Goal: Task Accomplishment & Management: Manage account settings

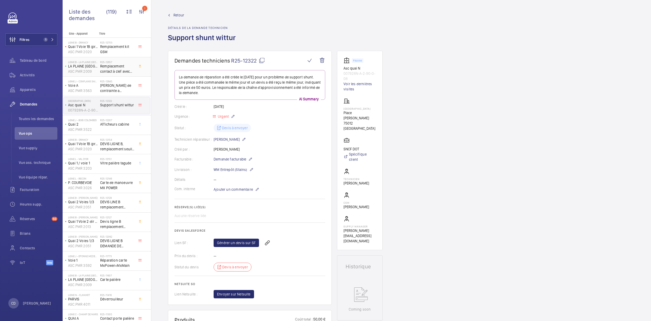
click at [115, 68] on span "Remplacement contact à clef avec identification marche/arrêt sur les 2 asc" at bounding box center [117, 69] width 34 height 10
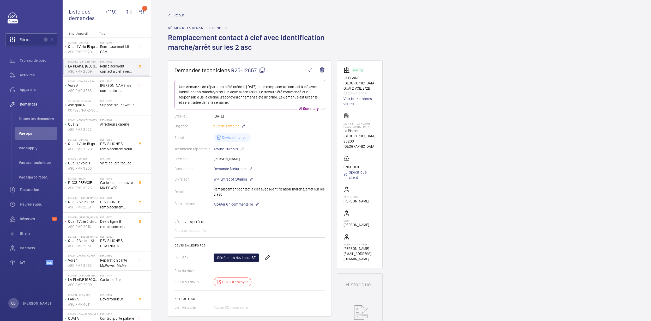
click at [239, 257] on link "Générer un devis sur SF" at bounding box center [236, 258] width 45 height 8
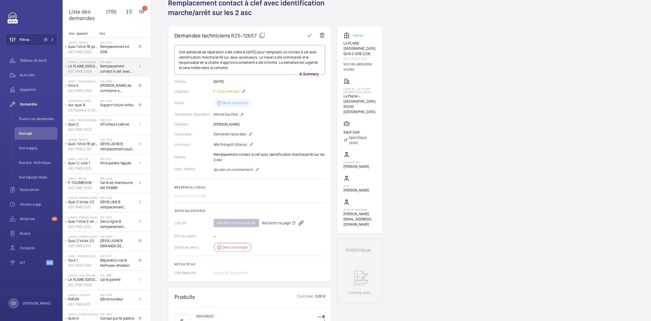
click at [248, 226] on div "Générer un devis sur SF Rafraichir la page" at bounding box center [270, 223] width 112 height 13
click at [235, 225] on div "Générer un devis sur SF Rafraichir la page" at bounding box center [270, 223] width 112 height 13
drag, startPoint x: 354, startPoint y: 58, endPoint x: 342, endPoint y: 44, distance: 18.5
click at [342, 44] on wm-front-card "Working LA PLAINE [GEOGRAPHIC_DATA] QUAI 2 VOIE 2/2B ASC.PMR 2009 Voir les dern…" at bounding box center [360, 130] width 46 height 208
copy div "LA PLAINE [GEOGRAPHIC_DATA] QUAI 2 VOIE 2/2B ASC.PMR 2009"
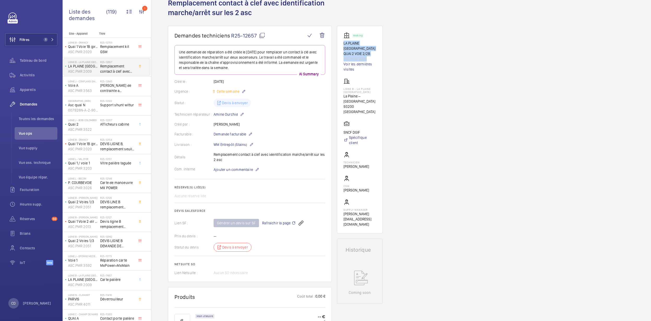
copy div "LA PLAINE [GEOGRAPHIC_DATA] QUAI 2 VOIE 2/2B ASC.PMR 2009"
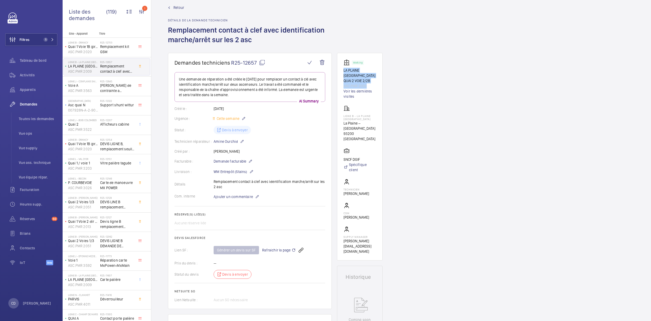
scroll to position [0, 0]
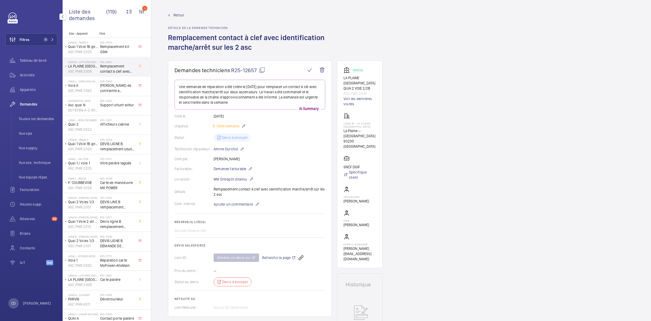
drag, startPoint x: 22, startPoint y: 88, endPoint x: 40, endPoint y: 104, distance: 23.5
click at [22, 88] on span "Appareils" at bounding box center [39, 89] width 38 height 5
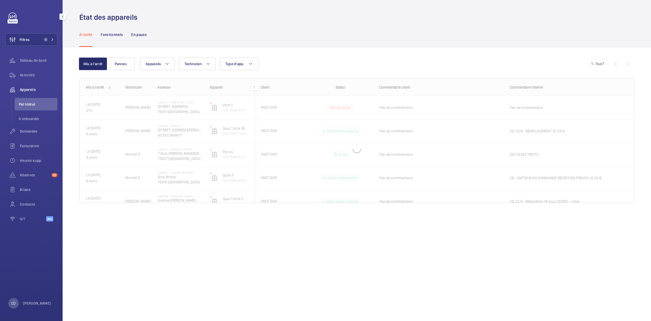
click at [33, 103] on span "Par statut" at bounding box center [38, 104] width 39 height 5
click at [29, 130] on span "Demandes" at bounding box center [39, 131] width 38 height 5
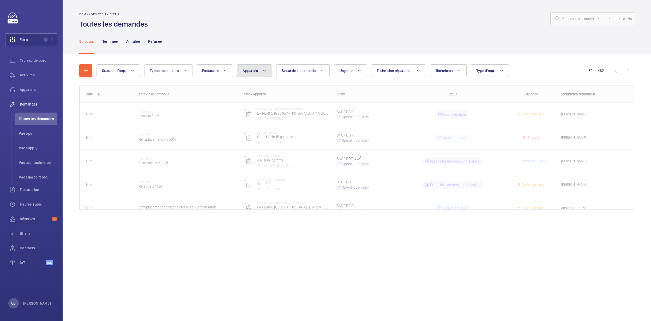
click at [253, 72] on span "Appareils" at bounding box center [250, 71] width 15 height 4
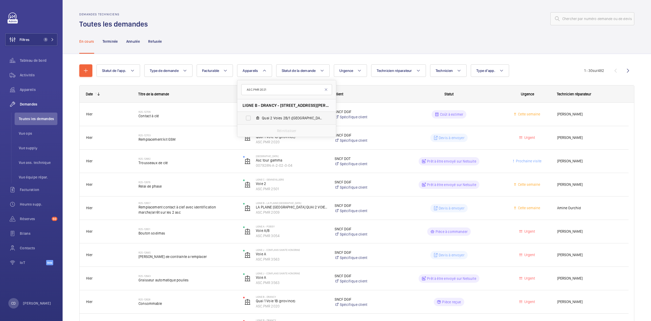
type input "ASC.PMR 2021"
click at [279, 116] on span "Quai 2 Voies 2B/1 ([GEOGRAPHIC_DATA]), ASC.PMR 2021" at bounding box center [292, 118] width 61 height 5
click at [254, 116] on input "Quai 2 Voies 2B/1 ([GEOGRAPHIC_DATA]), ASC.PMR 2021" at bounding box center [248, 118] width 10 height 10
checkbox input "true"
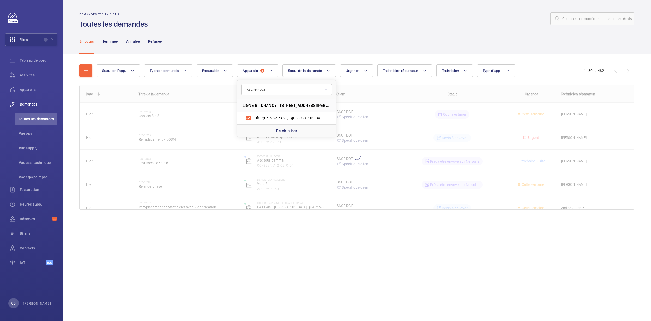
click at [338, 31] on div "En cours Terminée Annulée Refusée" at bounding box center [356, 41] width 555 height 25
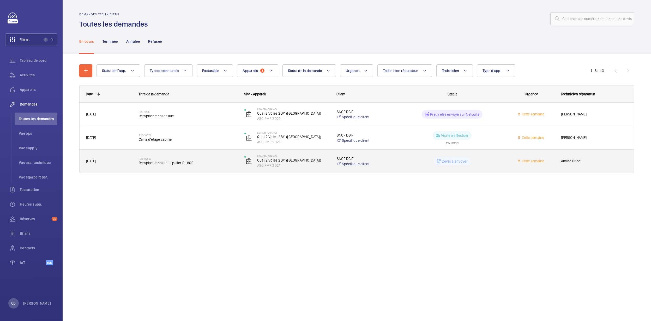
click at [186, 169] on div "R25-02820 Remplacement seuil palier PL 800" at bounding box center [188, 161] width 99 height 15
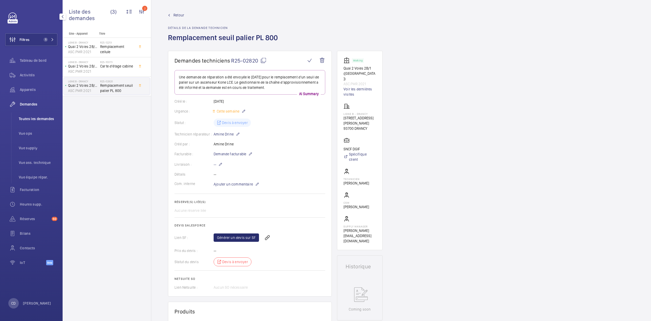
click at [33, 113] on li "Toutes les demandes" at bounding box center [36, 119] width 43 height 13
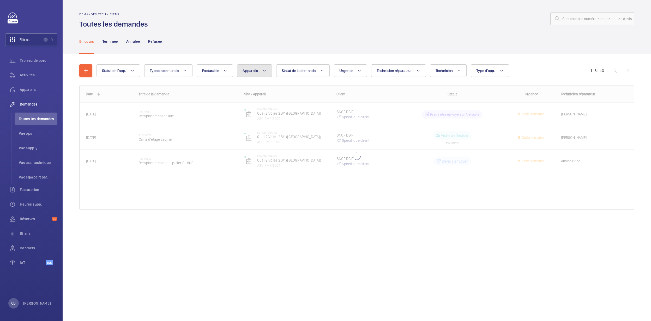
click at [246, 70] on span "Appareils" at bounding box center [250, 71] width 15 height 4
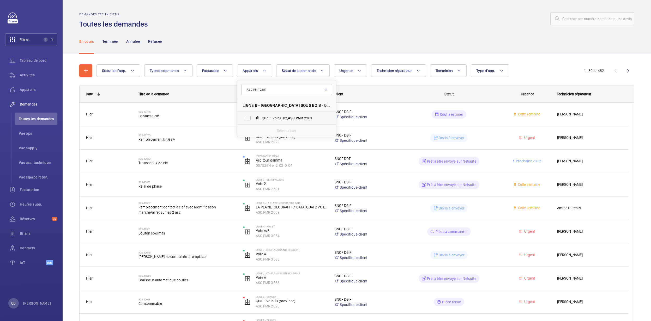
type input "ASC.PMR 2201"
click at [277, 118] on span "Quai 1 Voies 1/2, ASC.PMR 2201" at bounding box center [292, 118] width 61 height 5
click at [254, 118] on input "Quai 1 Voies 1/2, ASC.PMR 2201" at bounding box center [248, 118] width 10 height 10
checkbox input "true"
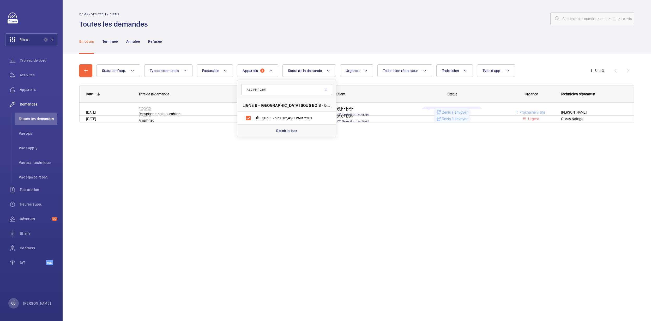
click at [378, 27] on div "Demandes techniciens Toutes les demandes" at bounding box center [356, 21] width 555 height 16
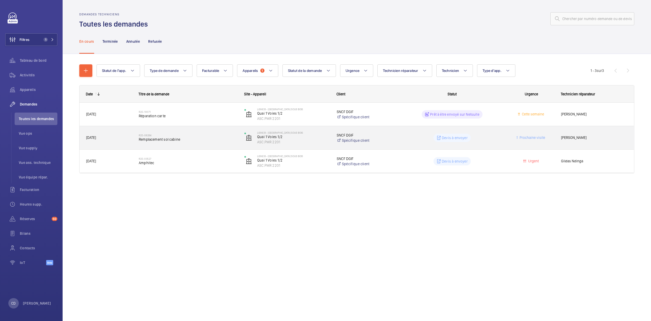
click at [186, 136] on h2 "R25-08264" at bounding box center [188, 135] width 99 height 3
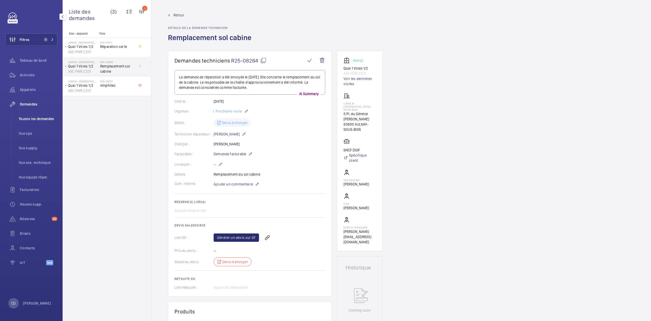
click at [30, 117] on span "Toutes les demandes" at bounding box center [38, 118] width 39 height 5
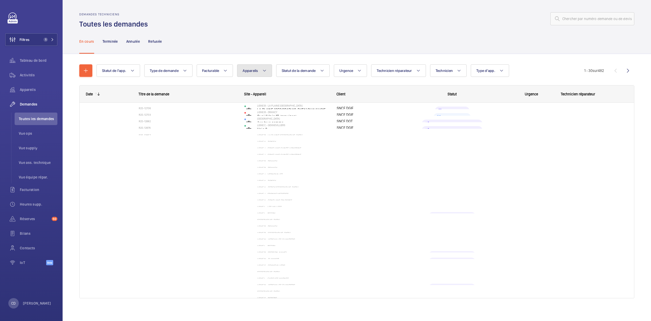
click at [260, 67] on button "Appareils" at bounding box center [254, 70] width 35 height 13
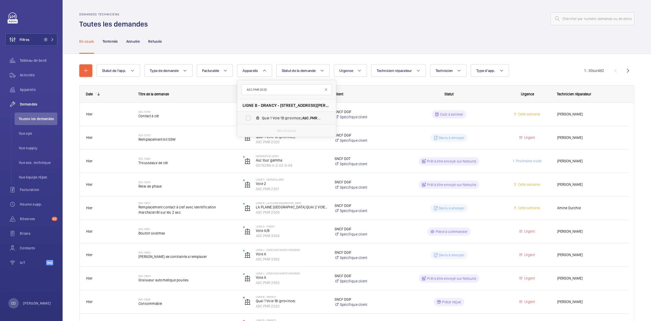
type input "ASC.PMR 2020"
click at [292, 119] on span "Quai 1 Voie 1B (province), ASC.PMR 2020" at bounding box center [292, 118] width 61 height 5
click at [254, 119] on input "Quai 1 Voie 1B (province), ASC.PMR 2020" at bounding box center [248, 118] width 10 height 10
checkbox input "true"
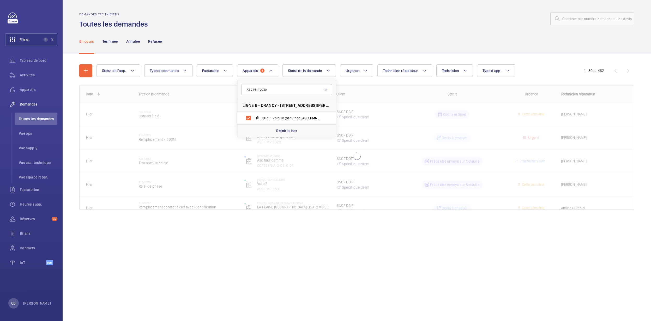
click at [264, 49] on div "En cours Terminée Annulée Refusée" at bounding box center [356, 41] width 555 height 25
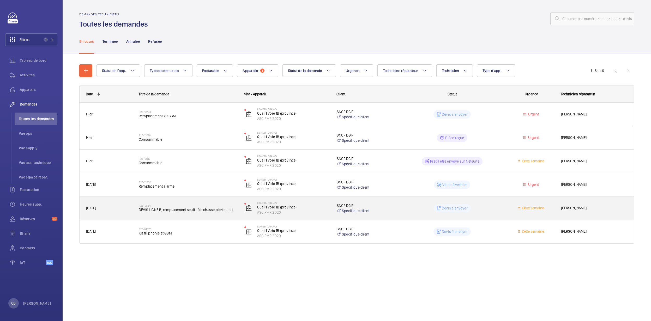
click at [416, 210] on wm-front-pills-cell "Devis à envoyer" at bounding box center [452, 208] width 99 height 8
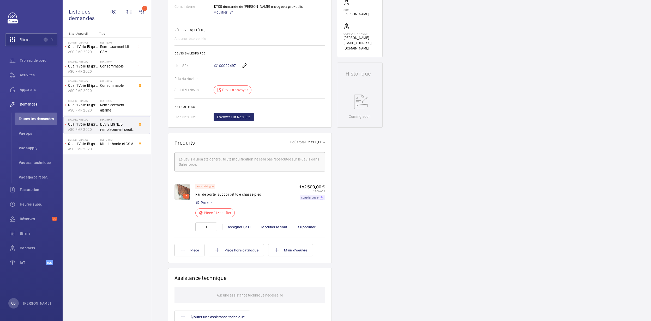
scroll to position [209, 0]
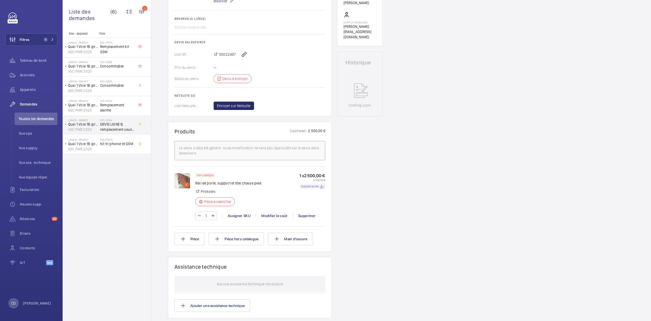
click at [322, 189] on mat-icon at bounding box center [322, 186] width 4 height 4
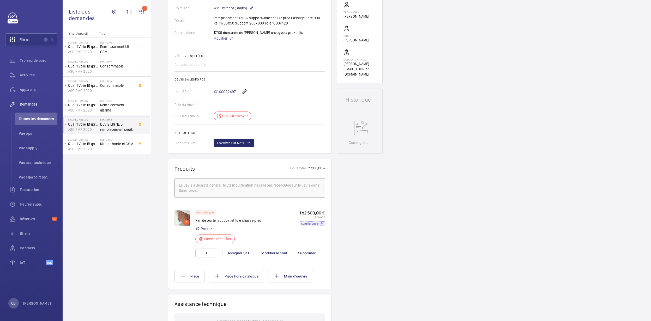
scroll to position [104, 0]
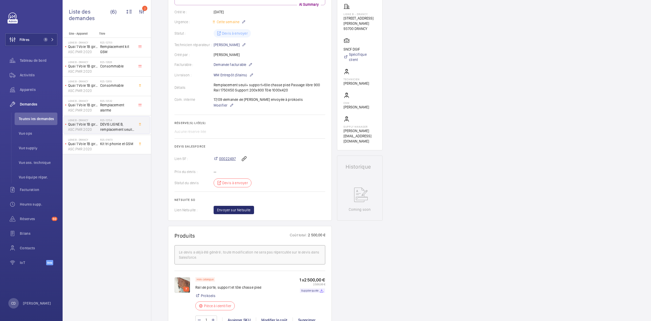
click at [224, 158] on span "00022497" at bounding box center [227, 158] width 17 height 5
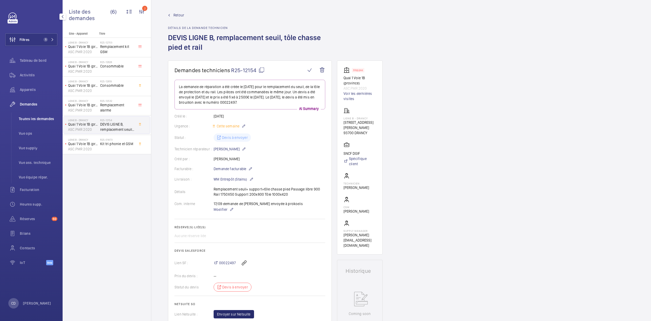
click at [24, 117] on span "Toutes les demandes" at bounding box center [38, 118] width 39 height 5
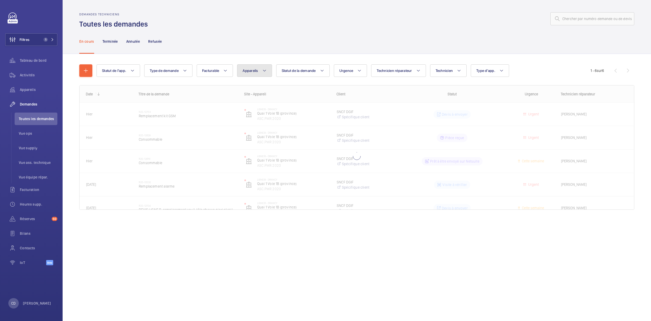
click at [265, 70] on mat-icon at bounding box center [264, 71] width 4 height 6
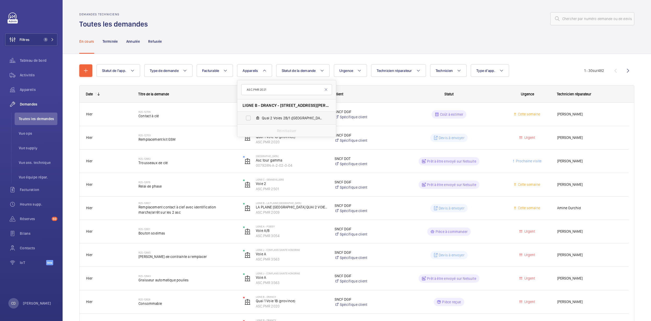
type input "ASC.PMR 2021"
click at [282, 118] on span "Quai 2 Voies 2B/1 ([GEOGRAPHIC_DATA]), ASC.PMR 2021" at bounding box center [292, 118] width 61 height 5
click at [254, 118] on input "Quai 2 Voies 2B/1 ([GEOGRAPHIC_DATA]), ASC.PMR 2021" at bounding box center [248, 118] width 10 height 10
checkbox input "true"
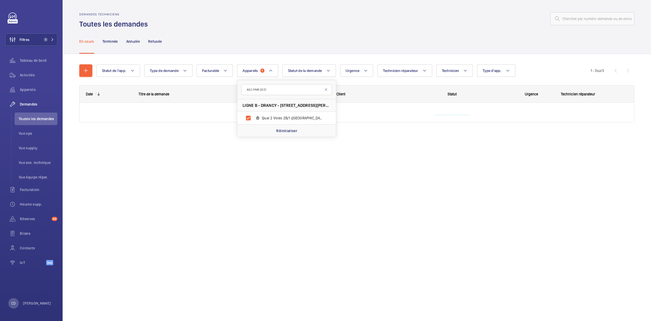
click at [372, 45] on div "En cours Terminée Annulée Refusée" at bounding box center [356, 41] width 555 height 25
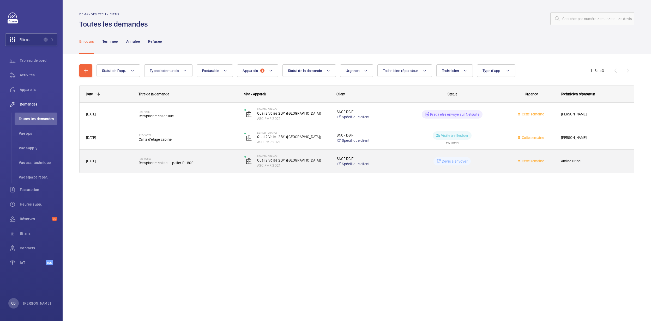
click at [179, 166] on div "R25-02820 Remplacement seuil palier PL 800" at bounding box center [188, 161] width 99 height 15
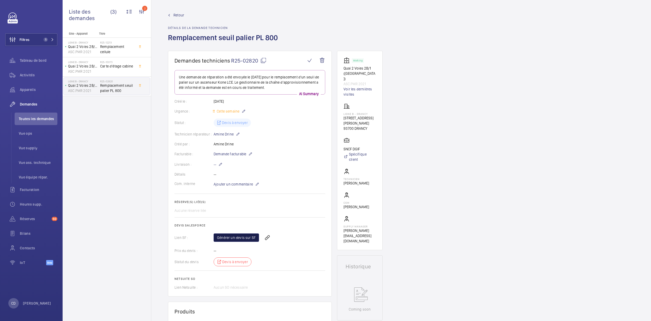
click at [234, 241] on link "Générer un devis sur SF" at bounding box center [236, 238] width 45 height 8
drag, startPoint x: 369, startPoint y: 79, endPoint x: 341, endPoint y: 77, distance: 28.2
click at [341, 77] on wm-front-card "Working Quai 2 Voies 2B/1 ([GEOGRAPHIC_DATA]) ASC.PMR 2021 Voir les dernières v…" at bounding box center [360, 151] width 46 height 200
drag, startPoint x: 341, startPoint y: 77, endPoint x: 345, endPoint y: 77, distance: 4.2
copy p "ASC.PMR 2021"
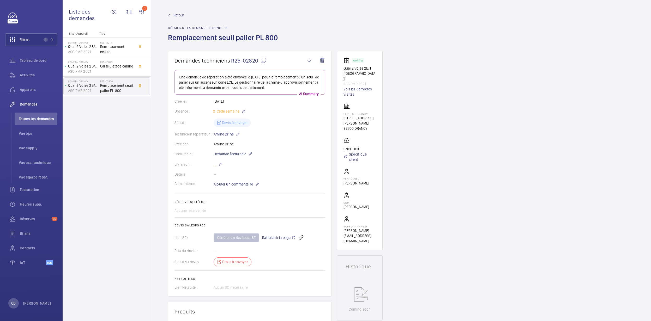
click at [367, 76] on p "Quai 2 Voies 2B/1 ([GEOGRAPHIC_DATA])" at bounding box center [360, 74] width 33 height 16
drag, startPoint x: 369, startPoint y: 77, endPoint x: 338, endPoint y: 65, distance: 32.9
click at [338, 65] on wm-front-card "Working Quai 2 Voies 2B/1 ([GEOGRAPHIC_DATA]) ASC.PMR 2021 Voir les dernières v…" at bounding box center [360, 151] width 46 height 200
drag, startPoint x: 338, startPoint y: 65, endPoint x: 346, endPoint y: 69, distance: 8.5
copy div "Working Quai 2 Voies 2B/1 ([GEOGRAPHIC_DATA]) ASC.PMR 2021"
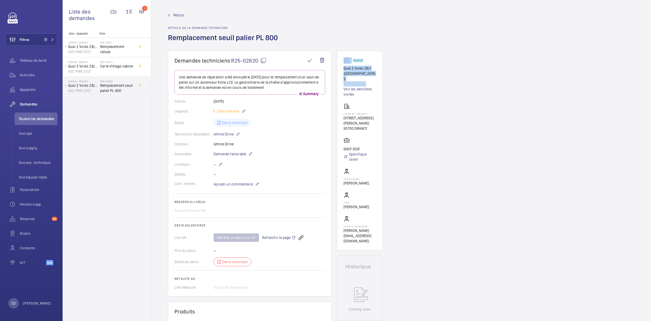
click at [373, 81] on p "ASC.PMR 2021" at bounding box center [360, 83] width 33 height 5
drag, startPoint x: 370, startPoint y: 79, endPoint x: 342, endPoint y: 70, distance: 29.0
click at [342, 70] on wm-front-card "Working Quai 2 Voies 2B/1 ([GEOGRAPHIC_DATA]) ASC.PMR 2021 Voir les dernières v…" at bounding box center [360, 151] width 46 height 200
click at [23, 66] on div "Tableau de bord" at bounding box center [31, 60] width 52 height 13
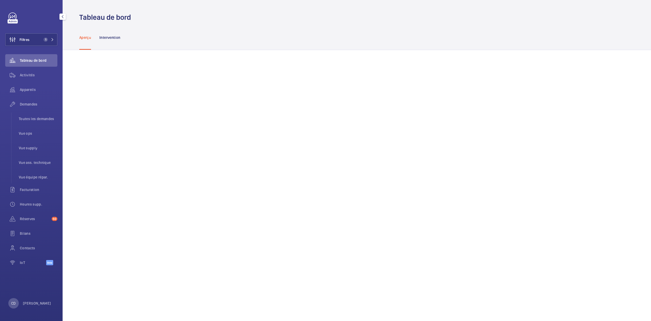
click at [28, 68] on div "Tableau de bord" at bounding box center [31, 61] width 52 height 15
click at [28, 75] on span "Activités" at bounding box center [39, 75] width 38 height 5
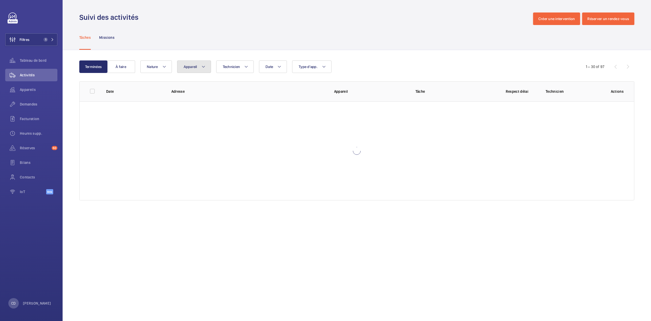
click at [195, 63] on button "Appareil" at bounding box center [194, 67] width 34 height 13
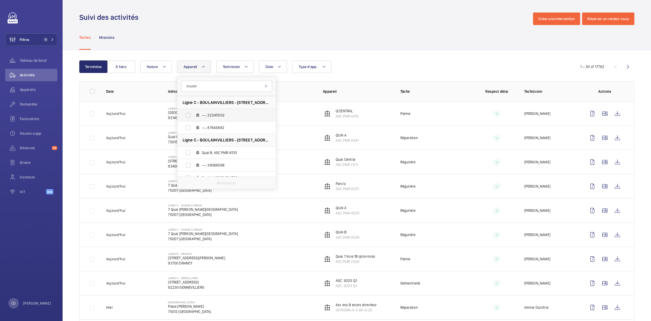
scroll to position [82, 0]
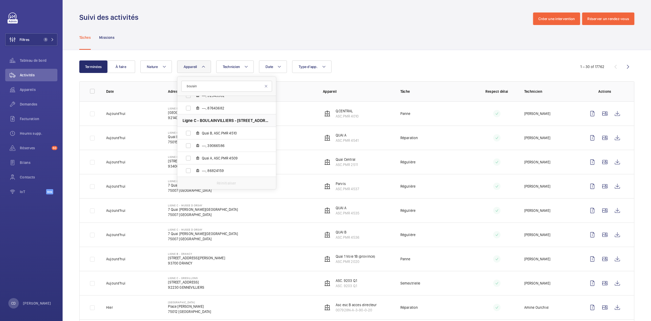
type input "boulain"
click at [229, 134] on span "Quai B, ASC.PMR 4510" at bounding box center [232, 133] width 61 height 5
click at [194, 134] on input "Quai B, ASC.PMR 4510" at bounding box center [188, 133] width 10 height 10
checkbox input "true"
click at [239, 157] on span "Quai A, ASC.PMR 4509" at bounding box center [232, 158] width 61 height 5
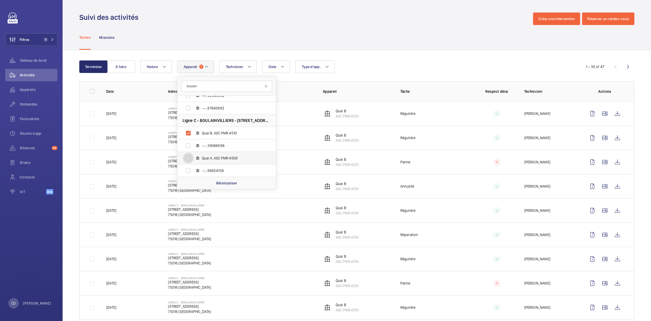
click at [194, 157] on input "Quai A, ASC.PMR 4509" at bounding box center [188, 158] width 10 height 10
checkbox input "true"
click at [446, 138] on td "Régulière" at bounding box center [430, 138] width 77 height 24
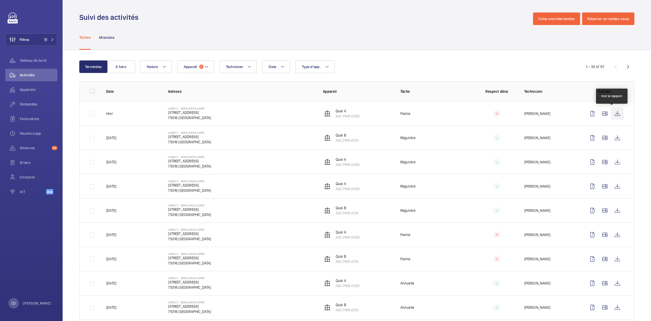
click at [615, 114] on wm-front-icon-button at bounding box center [617, 113] width 13 height 13
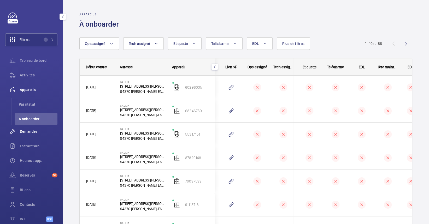
click at [31, 133] on span "Demandes" at bounding box center [39, 131] width 38 height 5
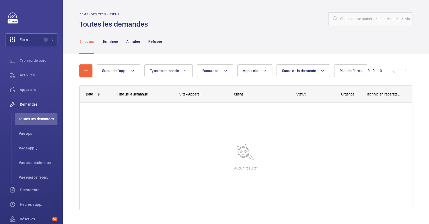
scroll to position [11, 0]
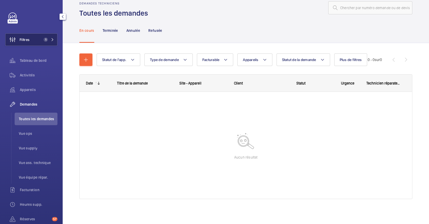
click at [27, 35] on span "Filtres" at bounding box center [17, 39] width 24 height 13
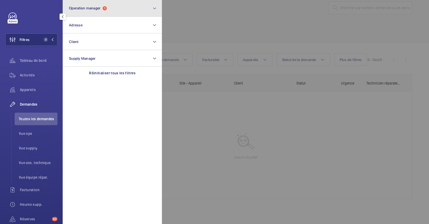
click at [99, 3] on button "Operation manager 1" at bounding box center [112, 8] width 99 height 17
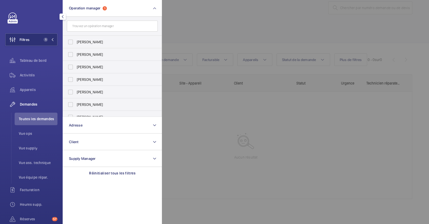
click at [116, 173] on p "Réinitialiser tous les filtres" at bounding box center [112, 173] width 46 height 5
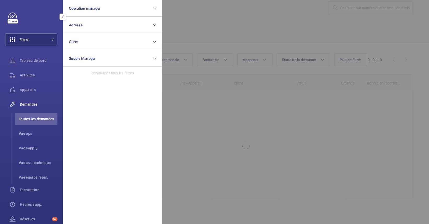
click at [272, 132] on div at bounding box center [376, 112] width 429 height 224
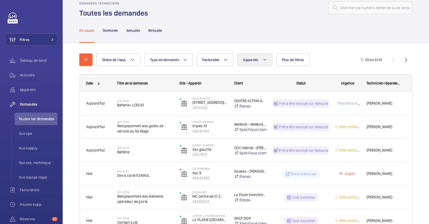
click at [262, 58] on mat-icon at bounding box center [264, 60] width 4 height 6
type input "Seuil et support de seuil niveau bas à remplacer"
click at [327, 78] on mat-icon at bounding box center [326, 79] width 4 height 4
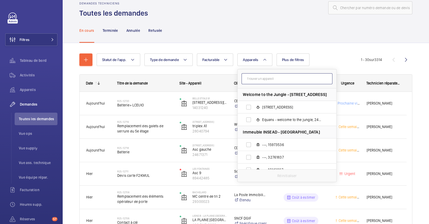
paste input "ASC.PMR 2021"
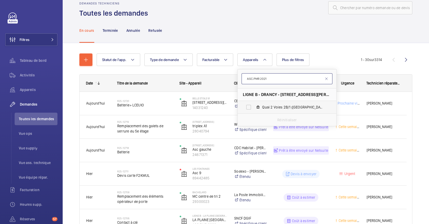
type input "ASC.PMR 2021"
click at [277, 104] on label "Quai 2 Voies 2B/1 ([GEOGRAPHIC_DATA]), ASC.PMR 2021" at bounding box center [282, 107] width 90 height 13
click at [254, 104] on input "Quai 2 Voies 2B/1 ([GEOGRAPHIC_DATA]), ASC.PMR 2021" at bounding box center [248, 107] width 10 height 10
checkbox input "true"
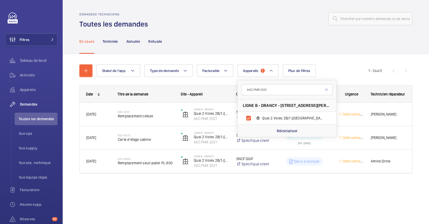
drag, startPoint x: 224, startPoint y: 51, endPoint x: 225, endPoint y: 56, distance: 5.4
click at [224, 51] on div "En cours Terminée Annulée Refusée" at bounding box center [245, 41] width 333 height 25
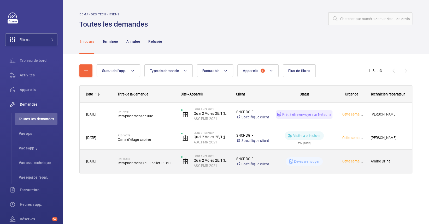
click at [163, 166] on div "R25-02820 Remplacement seuil palier PL 800" at bounding box center [146, 161] width 56 height 15
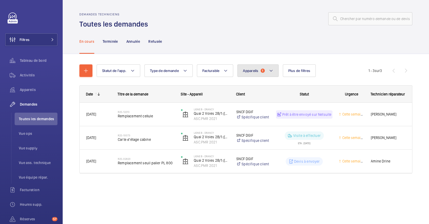
click at [261, 69] on span "1" at bounding box center [262, 71] width 4 height 4
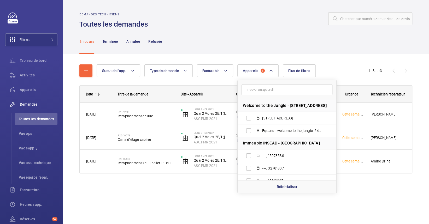
click at [271, 90] on input "text" at bounding box center [286, 89] width 91 height 11
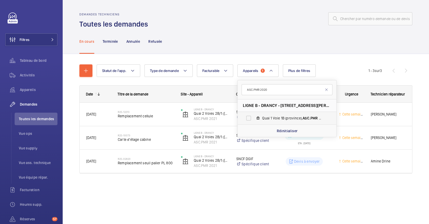
type input "ASC.PMR 2020"
click at [288, 113] on label "Quai 1 Voie 1B (province), ASC.PMR 2020" at bounding box center [282, 118] width 90 height 13
click at [254, 113] on input "Quai 1 Voie 1B (province), ASC.PMR 2020" at bounding box center [248, 118] width 10 height 10
checkbox input "true"
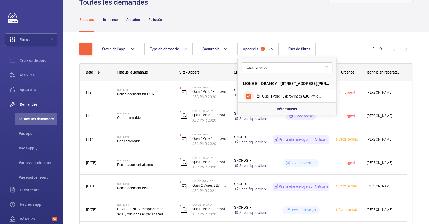
scroll to position [104, 0]
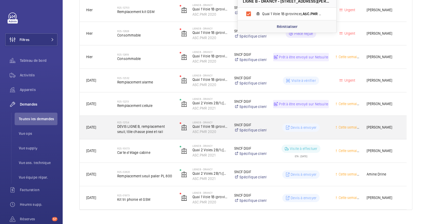
click at [148, 132] on span "DEVIS LIGNE B, remplacement seuil, tôle chasse pied et rail" at bounding box center [145, 129] width 56 height 10
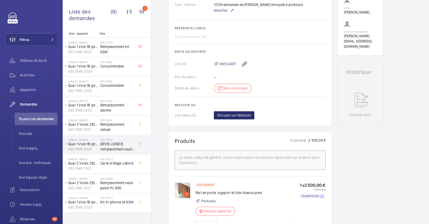
scroll to position [209, 0]
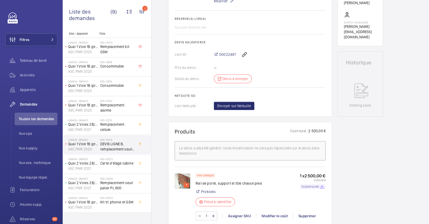
click at [317, 187] on p "Supplier quote" at bounding box center [309, 187] width 17 height 2
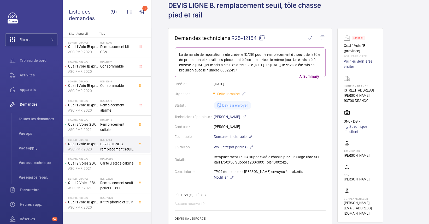
scroll to position [0, 0]
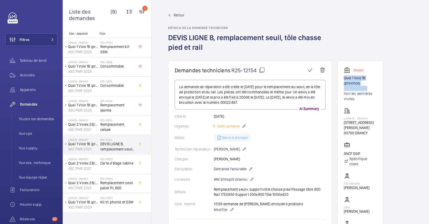
drag, startPoint x: 368, startPoint y: 89, endPoint x: 341, endPoint y: 76, distance: 29.9
click at [341, 76] on wm-front-card "Stopped Quai 1 Voie 1B (province) ASC.PMR 2020 Voir les dernières visites LIGNE…" at bounding box center [360, 158] width 46 height 194
copy div "Quai 1 Voie 1B (province) ASC.PMR 2020"
click at [102, 185] on span "Remplacement seuil palier PL 800" at bounding box center [117, 185] width 34 height 10
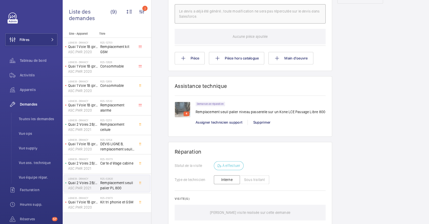
scroll to position [378, 0]
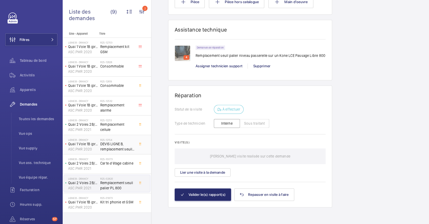
click at [113, 150] on span "DEVIS LIGNE B, remplacement seuil, tôle chasse pied et rail" at bounding box center [117, 146] width 34 height 10
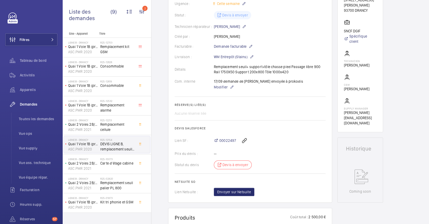
scroll to position [139, 0]
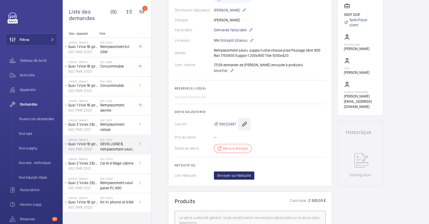
click at [241, 124] on wm-front-icon-button at bounding box center [244, 124] width 13 height 13
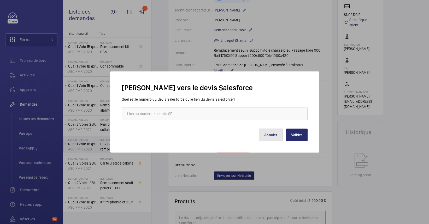
click at [279, 134] on button "Annuler" at bounding box center [271, 135] width 24 height 13
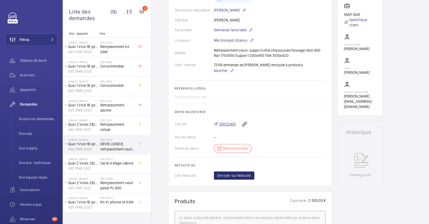
click at [229, 125] on span "00022497" at bounding box center [227, 124] width 17 height 5
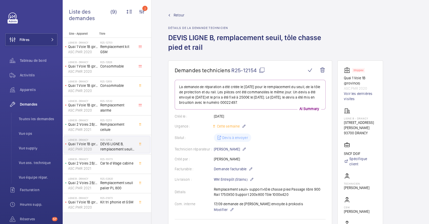
scroll to position [174, 0]
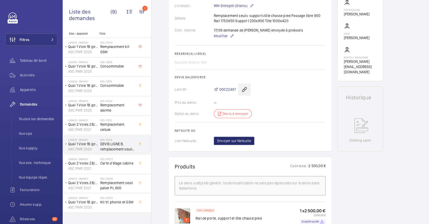
click at [240, 84] on wm-front-icon-button at bounding box center [244, 89] width 13 height 13
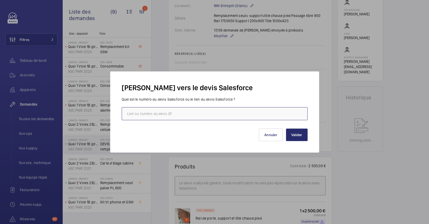
click at [203, 109] on input "text" at bounding box center [215, 113] width 186 height 13
paste input "https://wemaintain.lightning.force.com/lightning/r/Quote/0Q0SZ000009BVJR0A4/view"
type input "https://wemaintain.lightning.force.com/lightning/r/Quote/0Q0SZ000009BVJR0A4/view"
click at [297, 134] on button "Valider" at bounding box center [297, 135] width 22 height 13
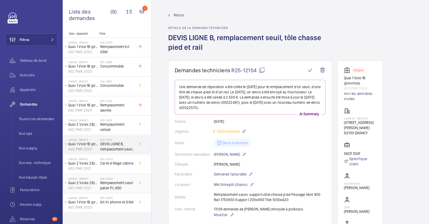
click at [123, 182] on span "Remplacement seuil palier PL 800" at bounding box center [117, 185] width 34 height 10
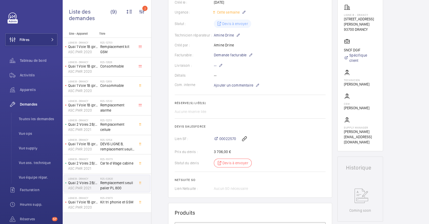
scroll to position [139, 0]
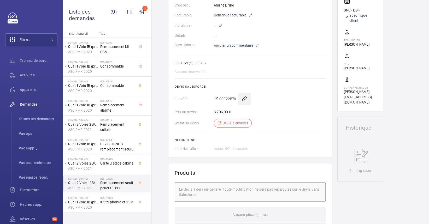
click at [243, 105] on wm-front-icon-button at bounding box center [244, 99] width 13 height 13
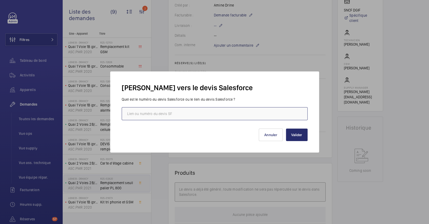
click at [238, 112] on input "text" at bounding box center [215, 113] width 186 height 13
paste input "https://wemaintain.lightning.force.com/lightning/r/Quote/0Q0SZ0000098xKJ0AY/view"
type input "https://wemaintain.lightning.force.com/lightning/r/Quote/0Q0SZ0000098xKJ0AY/view"
click at [300, 129] on button "Valider" at bounding box center [297, 135] width 22 height 13
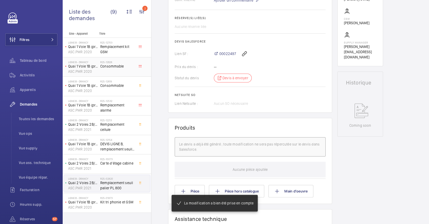
scroll to position [189, 0]
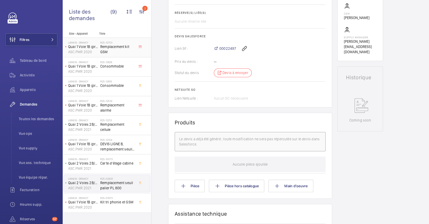
click at [110, 48] on span "Remplacement kit GSM" at bounding box center [117, 49] width 34 height 10
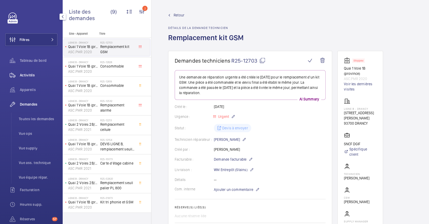
click at [31, 79] on div "Activités" at bounding box center [31, 75] width 52 height 13
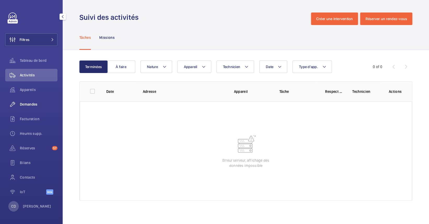
click at [33, 102] on span "Demandes" at bounding box center [39, 104] width 38 height 5
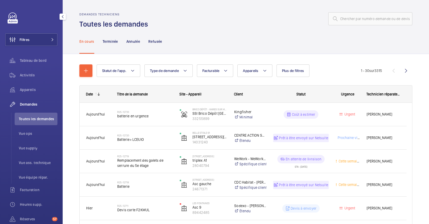
click at [31, 68] on div "Tableau de bord" at bounding box center [31, 61] width 52 height 15
click at [33, 74] on span "Activités" at bounding box center [39, 75] width 38 height 5
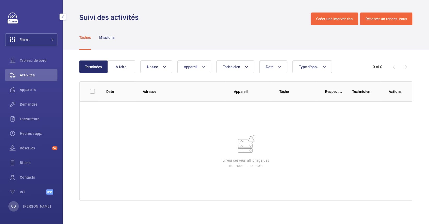
click at [31, 96] on div "Appareils" at bounding box center [31, 90] width 52 height 15
click at [32, 90] on span "Appareils" at bounding box center [39, 89] width 38 height 5
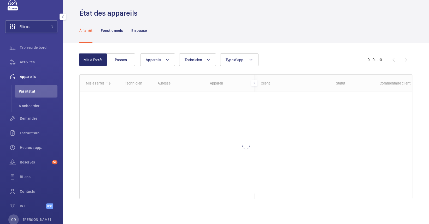
scroll to position [26, 0]
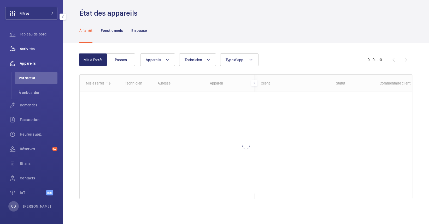
click at [28, 50] on span "Activités" at bounding box center [39, 48] width 38 height 5
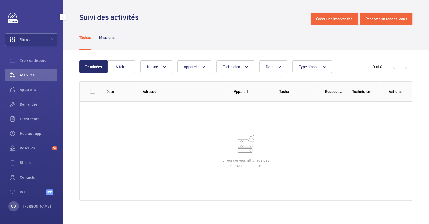
click at [28, 79] on div "Activités" at bounding box center [31, 75] width 52 height 13
drag, startPoint x: 31, startPoint y: 89, endPoint x: 35, endPoint y: 92, distance: 5.5
click at [31, 89] on span "Appareils" at bounding box center [39, 89] width 38 height 5
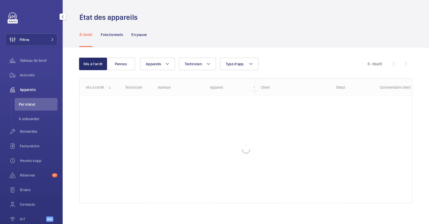
click at [29, 106] on span "Par statut" at bounding box center [38, 104] width 39 height 5
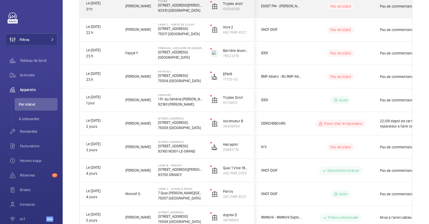
scroll to position [243, 0]
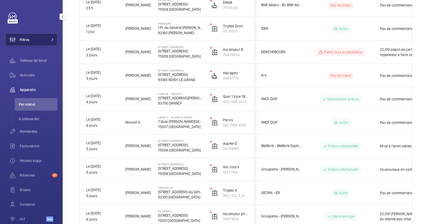
click at [33, 39] on button "Filtres" at bounding box center [31, 39] width 52 height 13
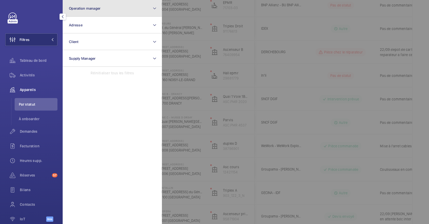
click at [110, 10] on button "Operation manager" at bounding box center [112, 8] width 99 height 17
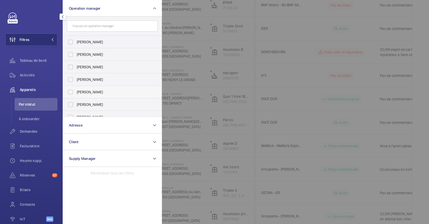
click at [105, 95] on label "[PERSON_NAME]" at bounding box center [108, 92] width 91 height 13
click at [76, 95] on input "[PERSON_NAME]" at bounding box center [70, 92] width 10 height 10
checkbox input "true"
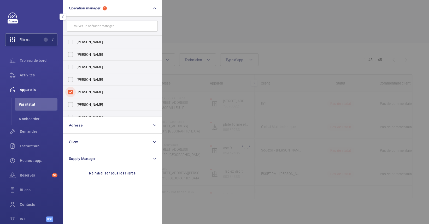
scroll to position [4, 0]
click at [289, 59] on div at bounding box center [376, 112] width 429 height 224
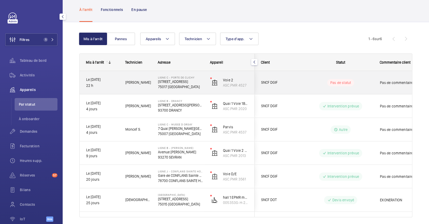
scroll to position [43, 0]
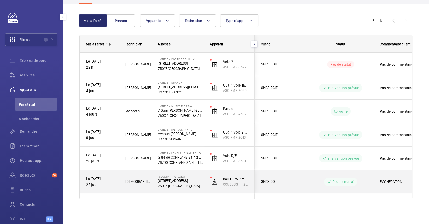
click at [162, 184] on p "75015 [GEOGRAPHIC_DATA]" at bounding box center [180, 185] width 45 height 5
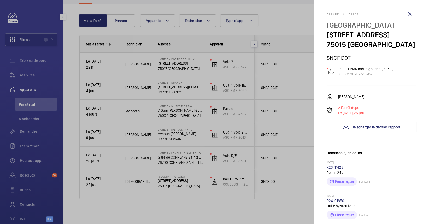
click at [162, 184] on div at bounding box center [214, 112] width 429 height 224
